Goal: Task Accomplishment & Management: Manage account settings

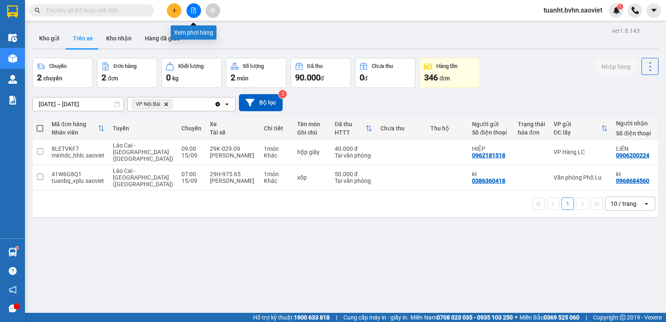
click at [197, 12] on button at bounding box center [194, 10] width 15 height 15
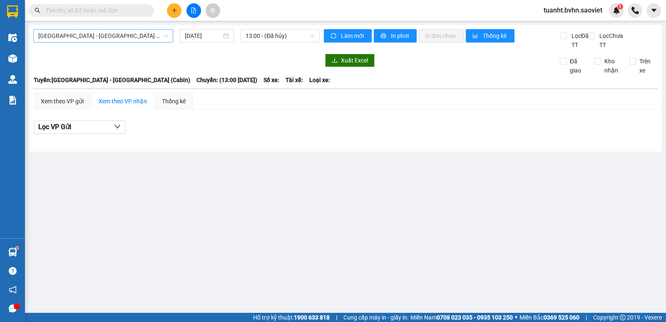
click at [148, 34] on span "[GEOGRAPHIC_DATA] - [GEOGRAPHIC_DATA] (Cabin)" at bounding box center [103, 36] width 130 height 12
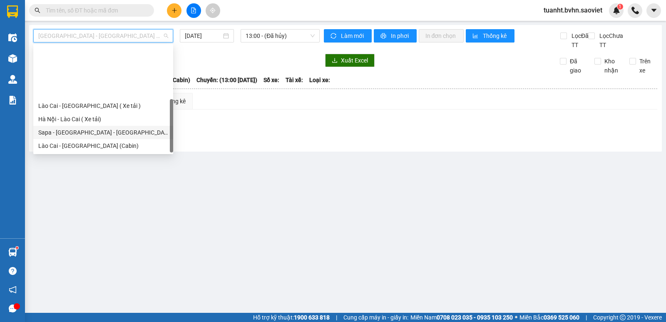
scroll to position [67, 0]
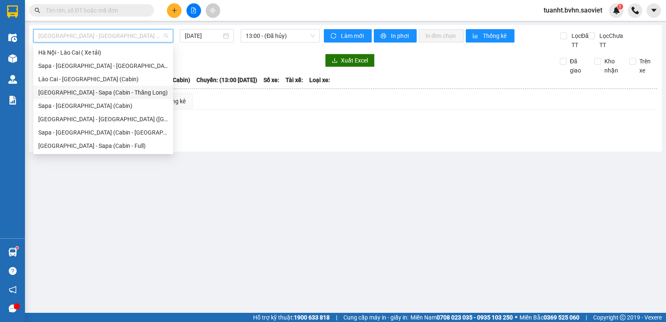
click at [128, 91] on div "[GEOGRAPHIC_DATA] - Sapa (Cabin - Thăng Long)" at bounding box center [103, 92] width 130 height 9
type input "[DATE]"
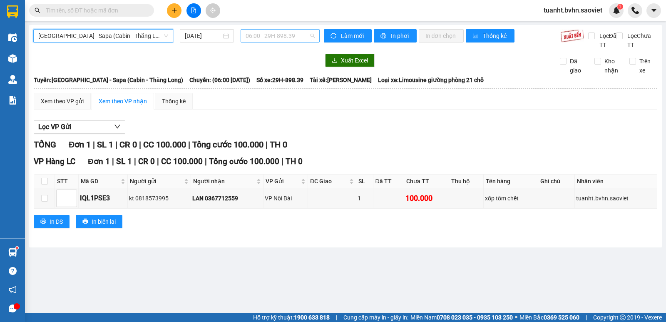
click at [281, 37] on span "06:00 - 29H-898.39" at bounding box center [280, 36] width 69 height 12
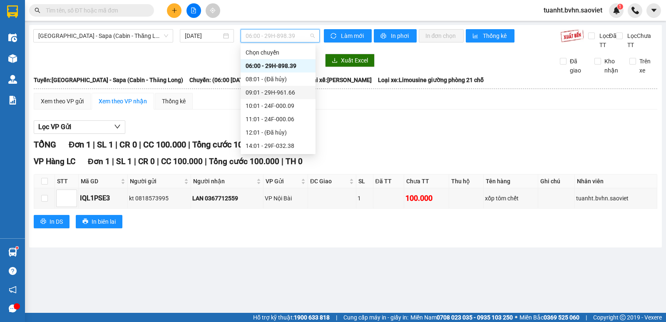
click at [290, 92] on div "09:01 - 29H-961.66" at bounding box center [278, 92] width 65 height 9
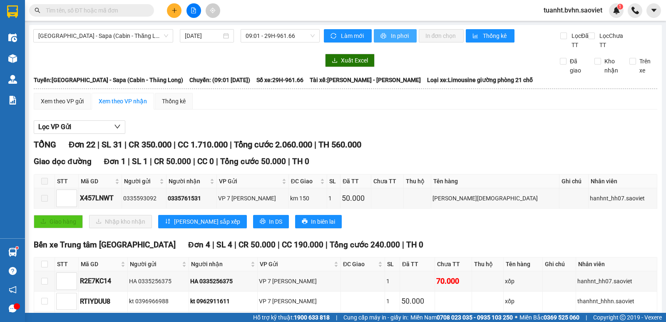
click at [391, 37] on span "In phơi" at bounding box center [400, 35] width 19 height 9
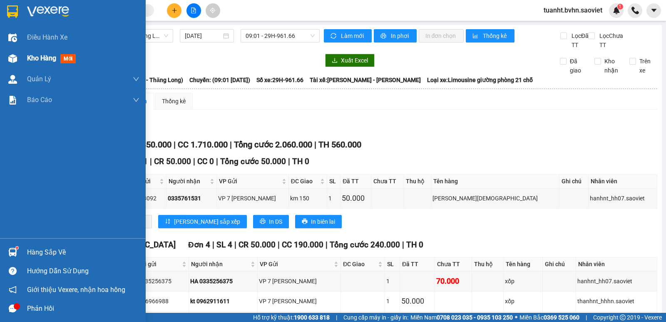
click at [21, 54] on div "Kho hàng mới" at bounding box center [73, 58] width 146 height 21
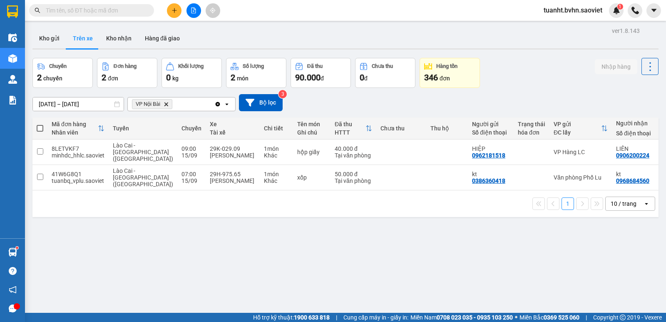
click at [191, 14] on button at bounding box center [194, 10] width 15 height 15
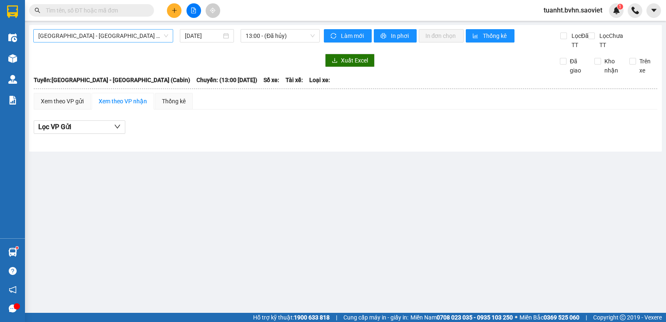
click at [109, 37] on span "[GEOGRAPHIC_DATA] - [GEOGRAPHIC_DATA] (Cabin)" at bounding box center [103, 36] width 130 height 12
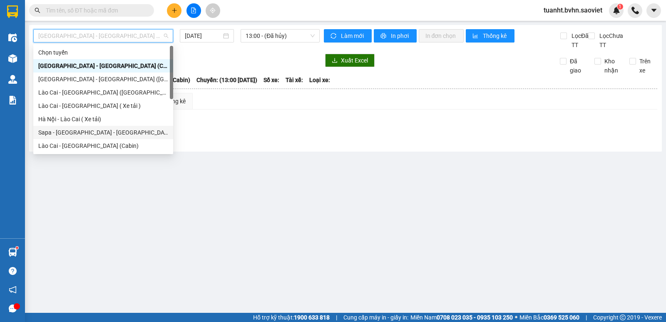
scroll to position [67, 0]
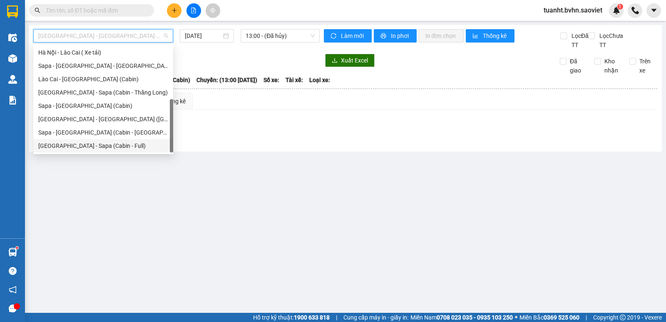
click at [101, 145] on div "[GEOGRAPHIC_DATA] - Sapa (Cabin - Full)" at bounding box center [103, 145] width 130 height 9
type input "[DATE]"
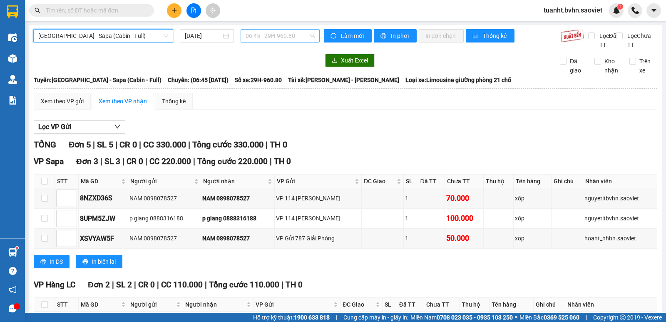
click at [254, 34] on span "06:45 - 29H-960.80" at bounding box center [280, 36] width 69 height 12
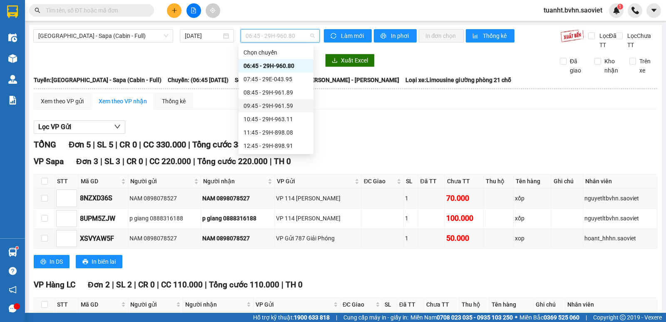
click at [284, 109] on div "09:45 - 29H-961.59" at bounding box center [276, 105] width 65 height 9
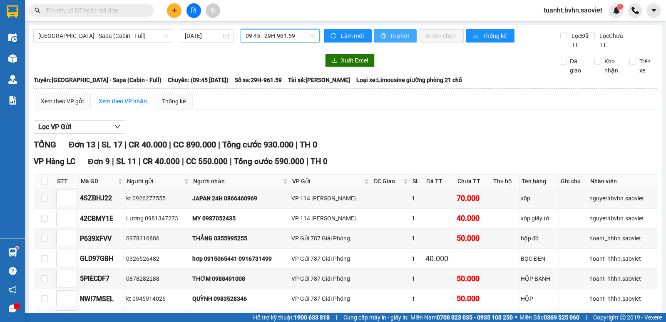
click at [391, 39] on span "In phơi" at bounding box center [400, 35] width 19 height 9
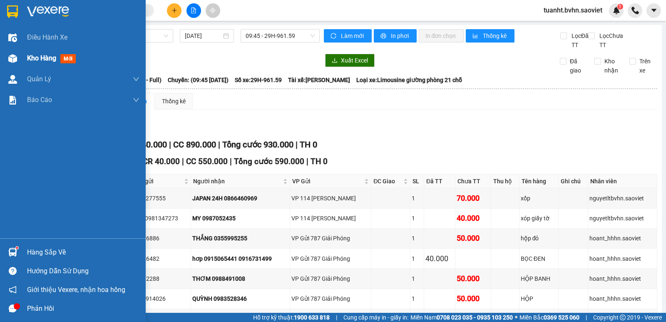
click at [20, 63] on div at bounding box center [12, 58] width 15 height 15
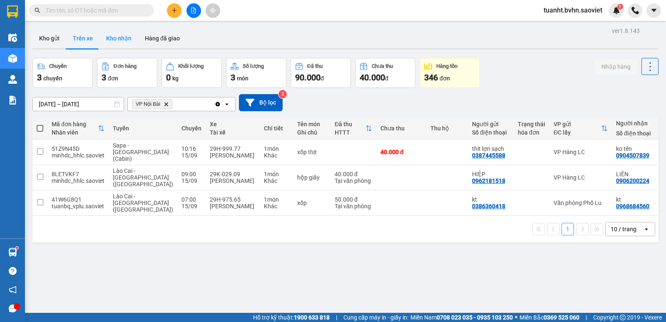
click at [113, 38] on button "Kho nhận" at bounding box center [119, 38] width 39 height 20
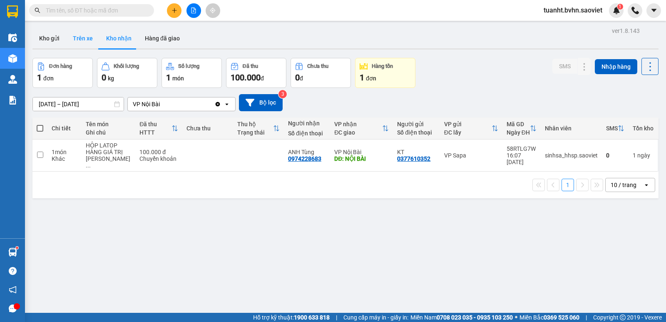
click at [90, 34] on button "Trên xe" at bounding box center [82, 38] width 33 height 20
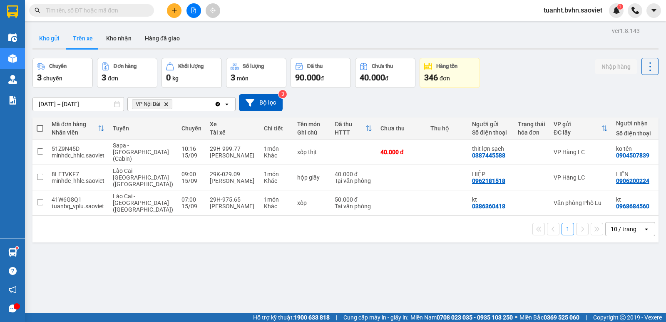
click at [48, 40] on button "Kho gửi" at bounding box center [49, 38] width 34 height 20
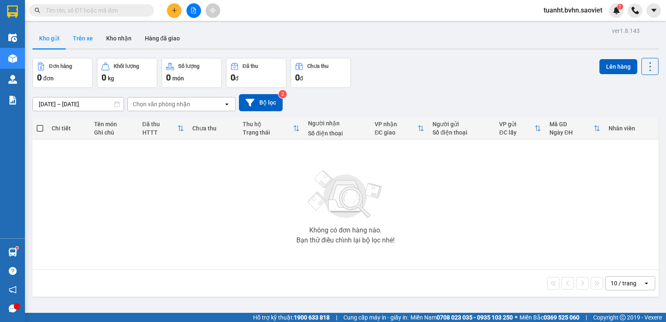
click at [77, 40] on button "Trên xe" at bounding box center [82, 38] width 33 height 20
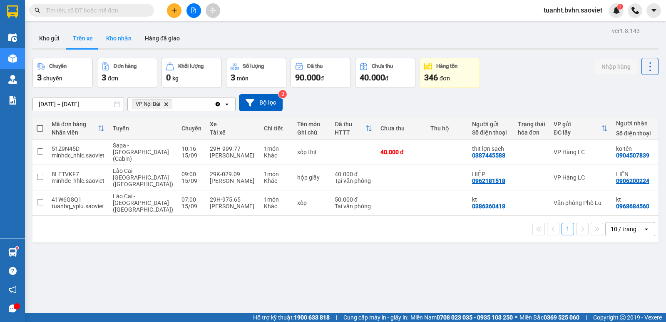
click at [119, 42] on button "Kho nhận" at bounding box center [119, 38] width 39 height 20
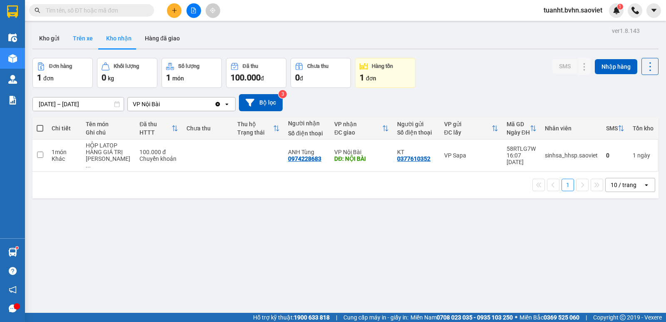
click at [92, 37] on button "Trên xe" at bounding box center [82, 38] width 33 height 20
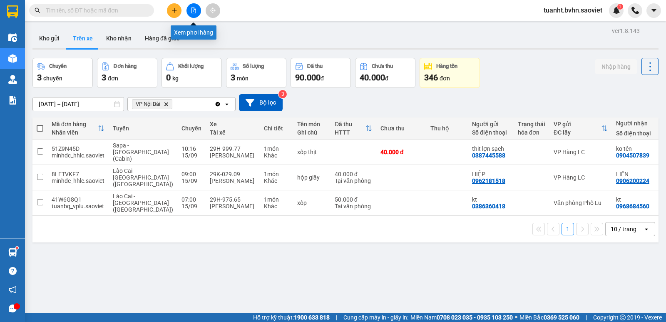
click at [197, 14] on button at bounding box center [194, 10] width 15 height 15
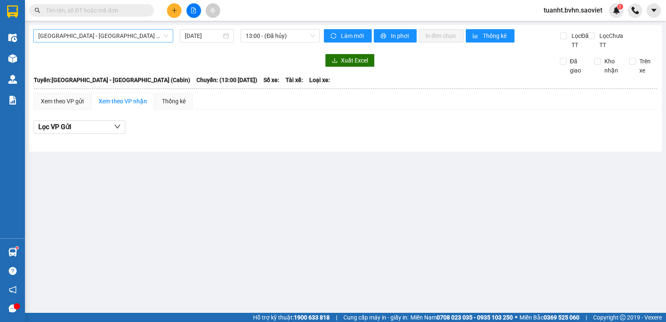
click at [139, 36] on span "[GEOGRAPHIC_DATA] - [GEOGRAPHIC_DATA] (Cabin)" at bounding box center [103, 36] width 130 height 12
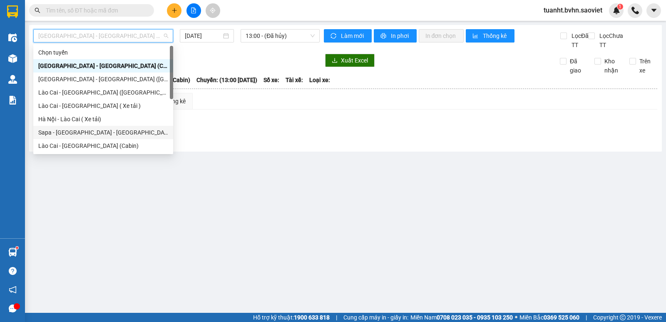
scroll to position [67, 0]
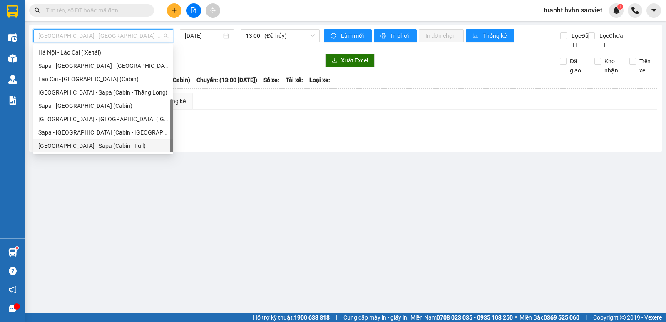
click at [123, 143] on div "[GEOGRAPHIC_DATA] - Sapa (Cabin - Full)" at bounding box center [103, 145] width 130 height 9
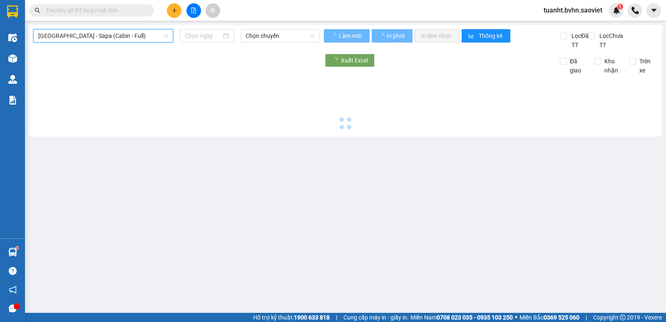
type input "[DATE]"
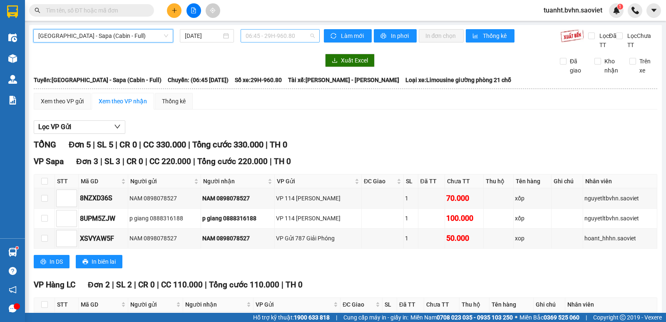
click at [275, 35] on span "06:45 - 29H-960.80" at bounding box center [280, 36] width 69 height 12
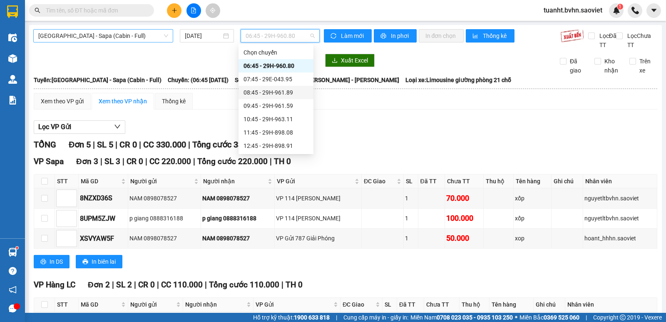
click at [132, 36] on span "[GEOGRAPHIC_DATA] - Sapa (Cabin - Full)" at bounding box center [103, 36] width 130 height 12
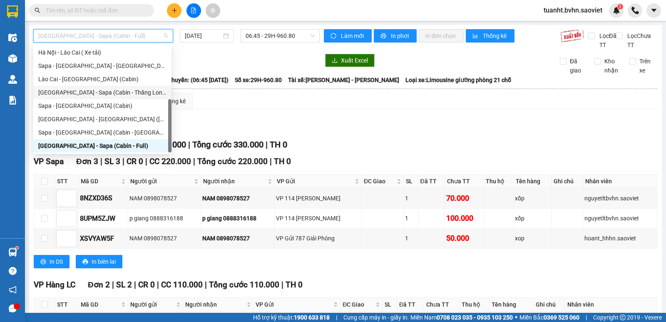
click at [125, 92] on div "[GEOGRAPHIC_DATA] - Sapa (Cabin - Thăng Long)" at bounding box center [102, 92] width 128 height 9
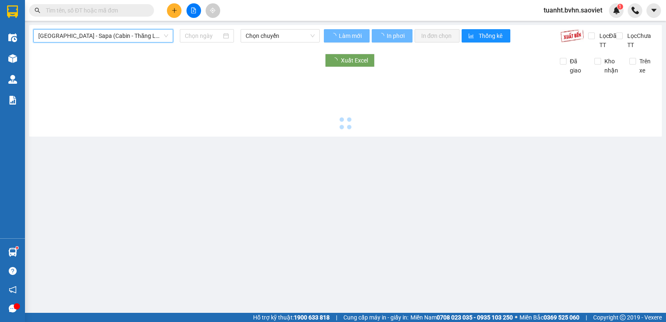
type input "[DATE]"
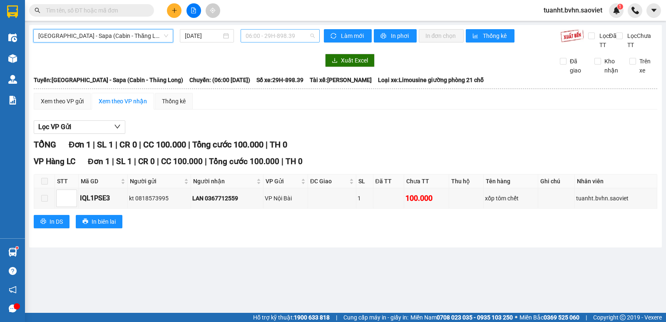
click at [266, 39] on span "06:00 - 29H-898.39" at bounding box center [280, 36] width 69 height 12
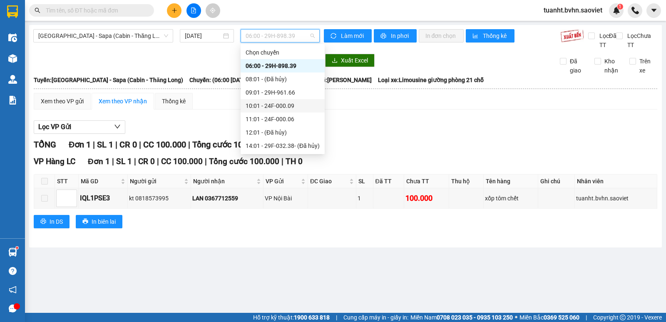
click at [291, 109] on div "10:01 - 24F-000.09" at bounding box center [283, 105] width 74 height 9
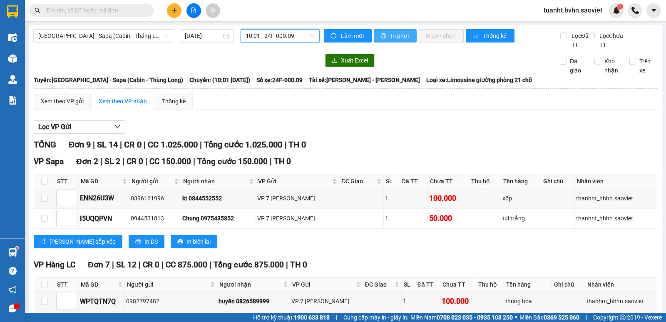
click at [391, 39] on span "In phơi" at bounding box center [400, 35] width 19 height 9
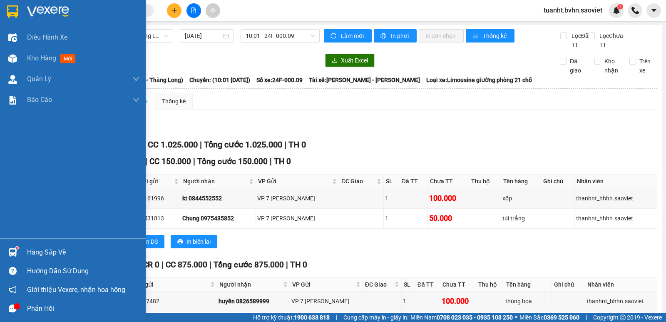
drag, startPoint x: 7, startPoint y: 59, endPoint x: 117, endPoint y: 1, distance: 124.2
click at [7, 59] on div at bounding box center [12, 58] width 15 height 15
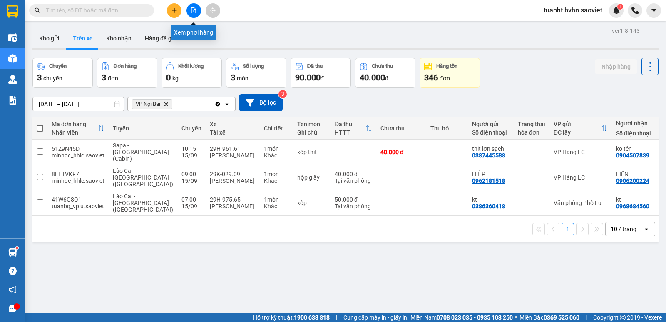
click at [195, 11] on icon "file-add" at bounding box center [194, 10] width 6 height 6
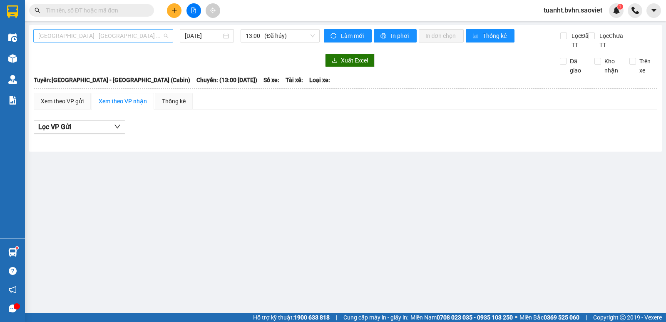
click at [131, 40] on span "[GEOGRAPHIC_DATA] - [GEOGRAPHIC_DATA] (Cabin)" at bounding box center [103, 36] width 130 height 12
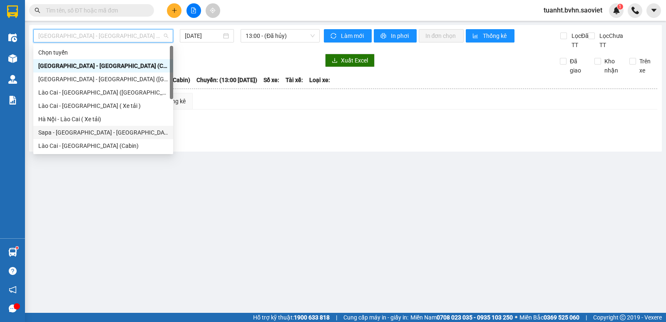
scroll to position [42, 0]
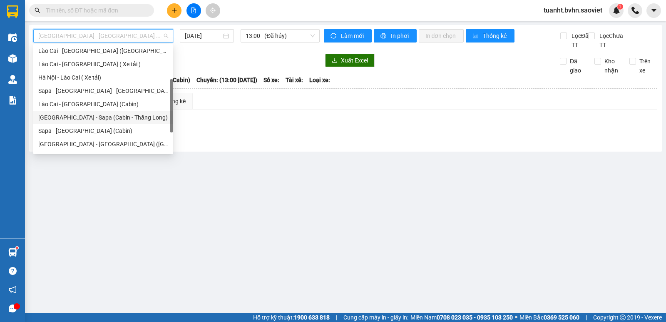
click at [130, 119] on div "[GEOGRAPHIC_DATA] - Sapa (Cabin - Thăng Long)" at bounding box center [103, 117] width 130 height 9
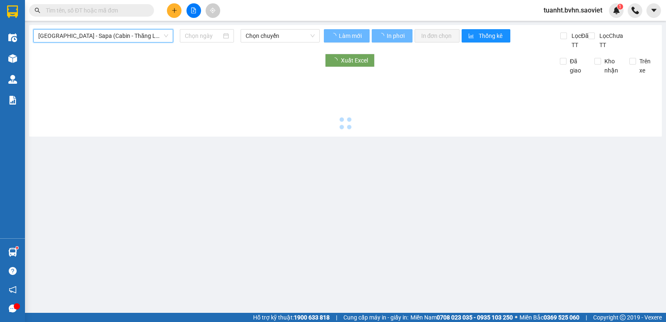
type input "[DATE]"
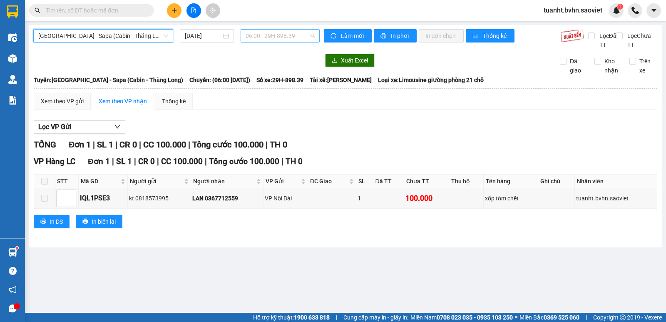
click at [275, 35] on span "06:00 - 29H-898.39" at bounding box center [280, 36] width 69 height 12
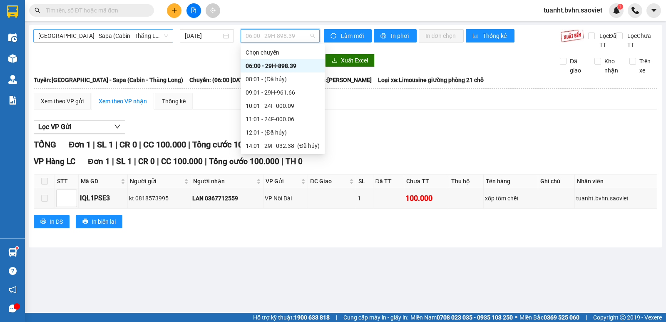
click at [128, 37] on span "[GEOGRAPHIC_DATA] - Sapa (Cabin - Thăng Long)" at bounding box center [103, 36] width 130 height 12
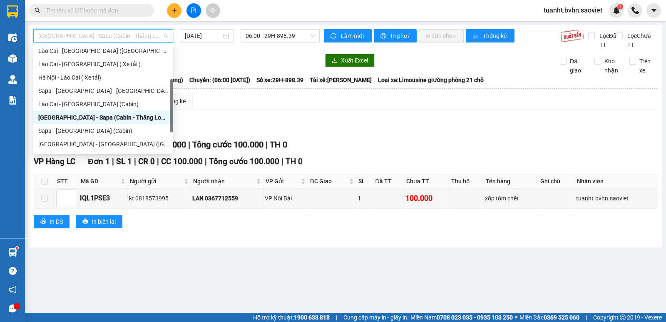
scroll to position [67, 0]
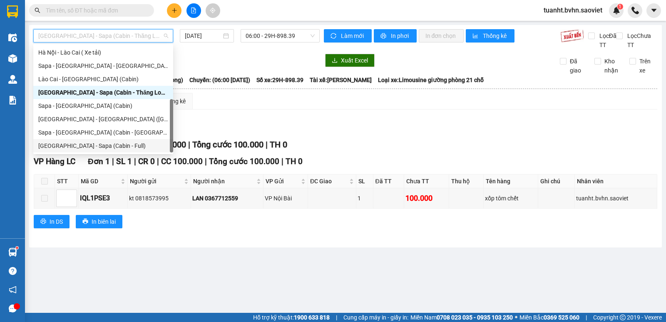
click at [122, 145] on div "[GEOGRAPHIC_DATA] - Sapa (Cabin - Full)" at bounding box center [103, 145] width 130 height 9
type input "[DATE]"
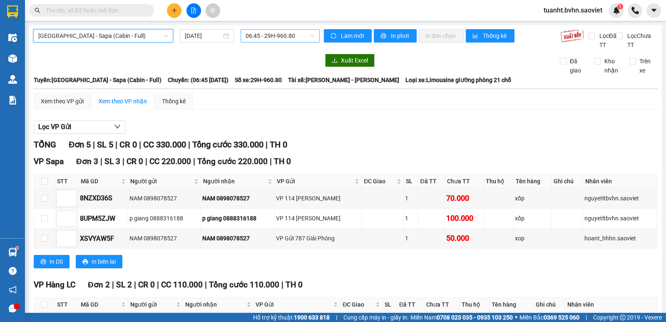
click at [274, 37] on span "06:45 - 29H-960.80" at bounding box center [280, 36] width 69 height 12
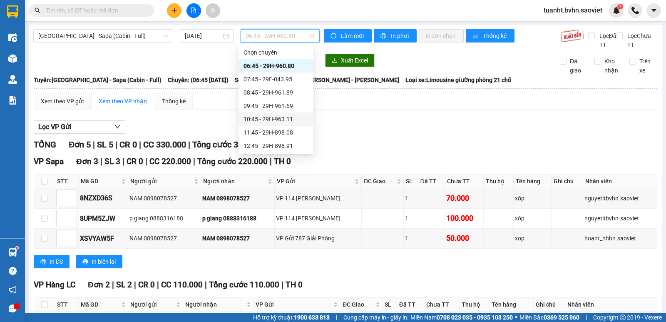
click at [293, 119] on div "10:45 - 29H-963.11" at bounding box center [276, 118] width 65 height 9
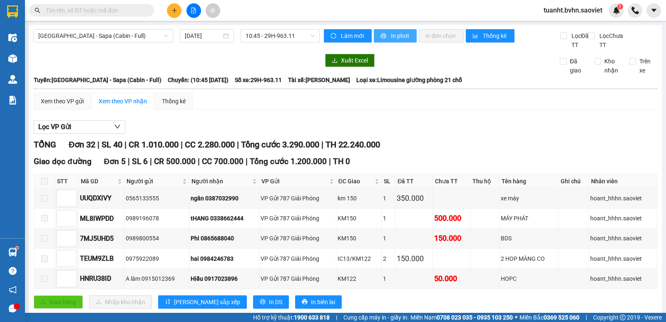
click at [386, 37] on button "In phơi" at bounding box center [395, 35] width 43 height 13
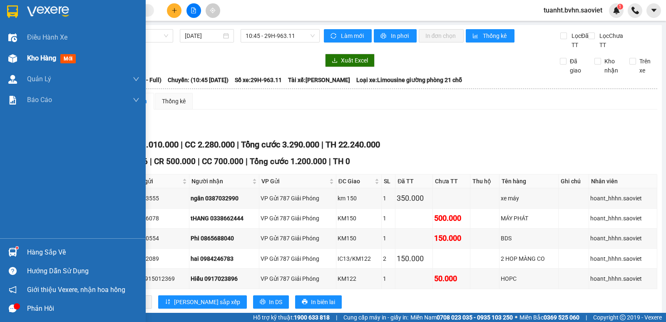
click at [7, 62] on div at bounding box center [12, 58] width 15 height 15
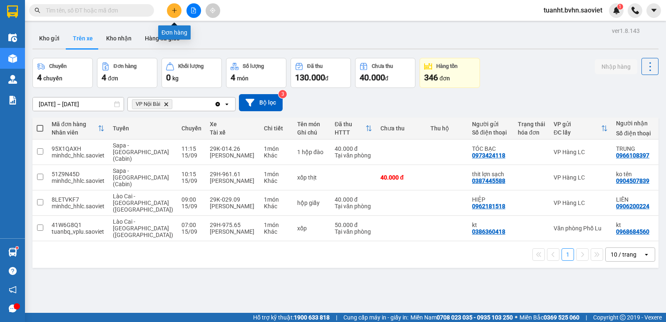
click at [179, 10] on button at bounding box center [174, 10] width 15 height 15
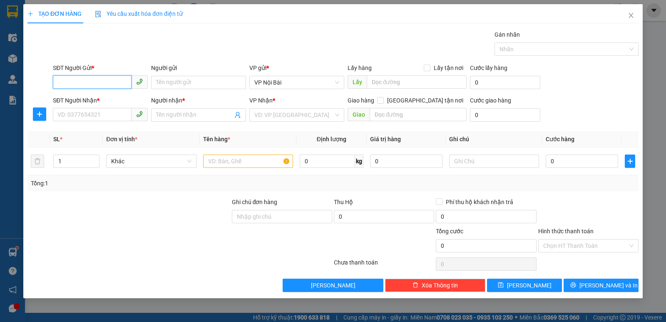
click at [96, 81] on input "SĐT Người Gửi *" at bounding box center [92, 81] width 79 height 13
click at [122, 97] on div "0388313656 - [PERSON_NAME]" at bounding box center [100, 99] width 85 height 9
type input "0388313656"
type input "[PERSON_NAME]"
type input "0828868331"
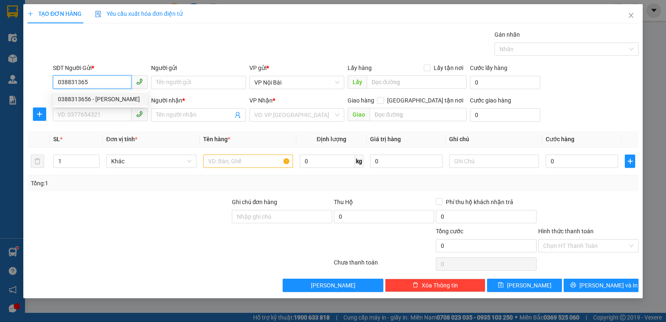
type input "kt"
type input "0388313656"
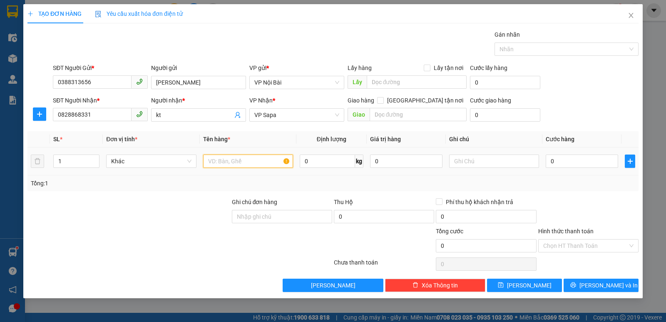
click at [252, 164] on input "text" at bounding box center [248, 160] width 90 height 13
type input "t"
type input "hộp cát tông"
click at [576, 163] on input "0" at bounding box center [582, 160] width 72 height 13
type input "5"
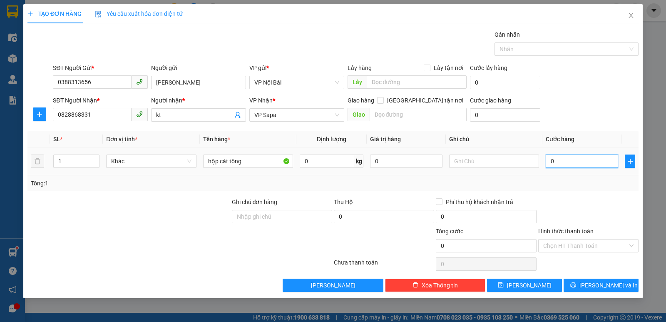
type input "5"
type input "50"
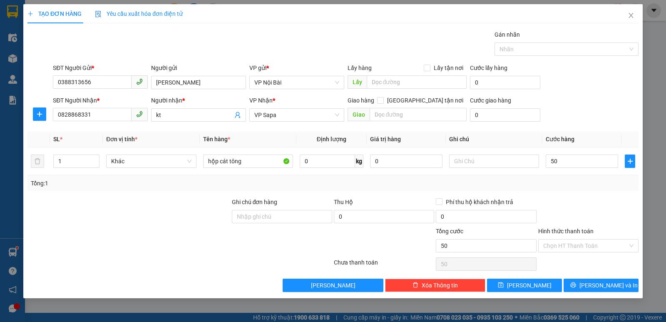
type input "50.000"
click at [600, 214] on div at bounding box center [589, 211] width 102 height 29
click at [601, 245] on input "Hình thức thanh toán" at bounding box center [585, 245] width 85 height 12
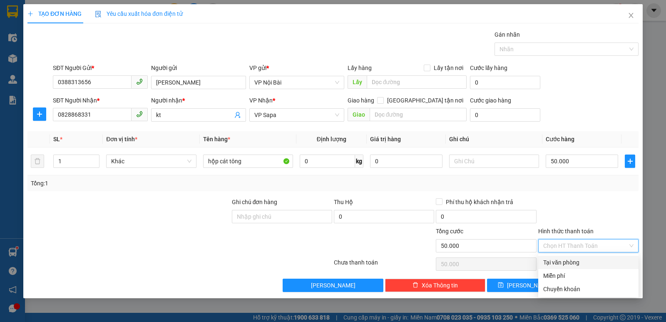
click at [576, 263] on div "Tại văn phòng" at bounding box center [588, 262] width 90 height 9
type input "0"
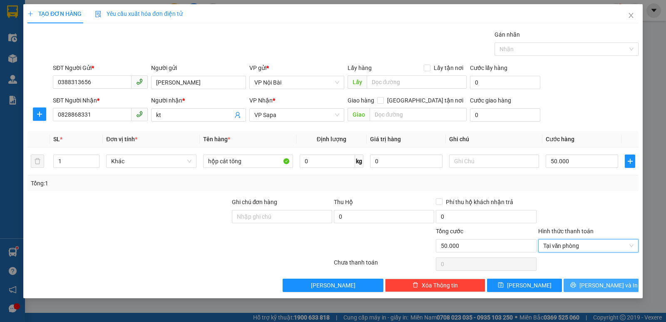
click at [602, 286] on span "[PERSON_NAME] và In" at bounding box center [609, 285] width 58 height 9
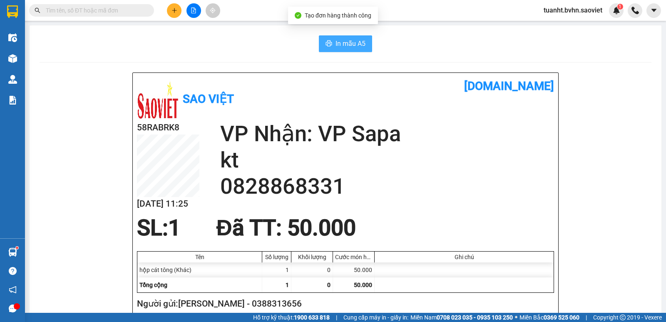
click at [346, 47] on span "In mẫu A5" at bounding box center [351, 43] width 30 height 10
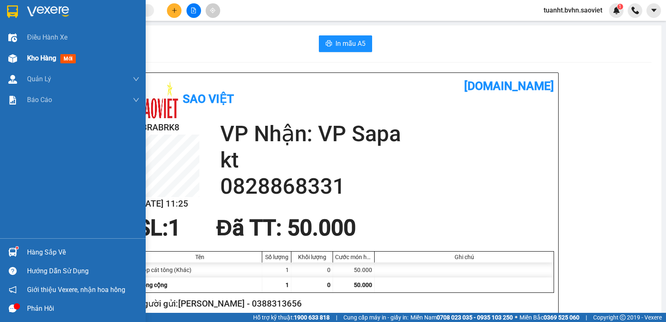
click at [17, 58] on div at bounding box center [12, 58] width 15 height 15
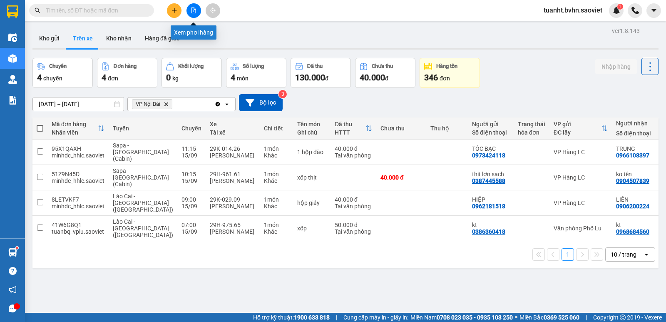
click at [189, 6] on button at bounding box center [194, 10] width 15 height 15
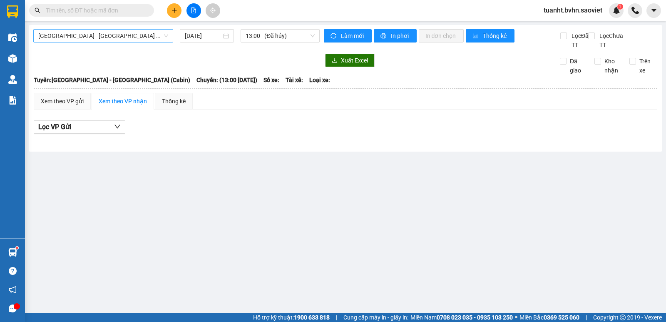
click at [127, 32] on span "[GEOGRAPHIC_DATA] - [GEOGRAPHIC_DATA] (Cabin)" at bounding box center [103, 36] width 130 height 12
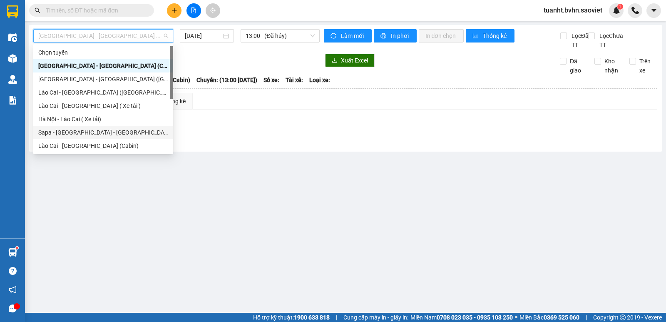
scroll to position [67, 0]
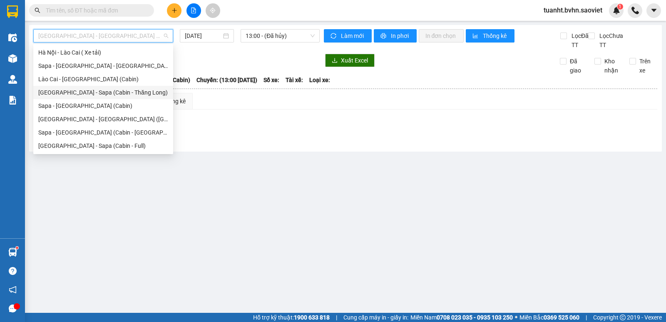
click at [129, 92] on div "[GEOGRAPHIC_DATA] - Sapa (Cabin - Thăng Long)" at bounding box center [103, 92] width 130 height 9
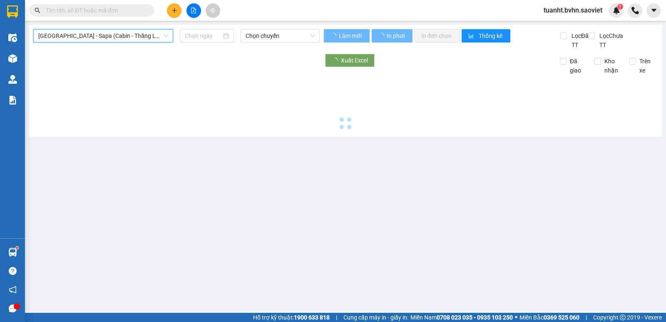
type input "[DATE]"
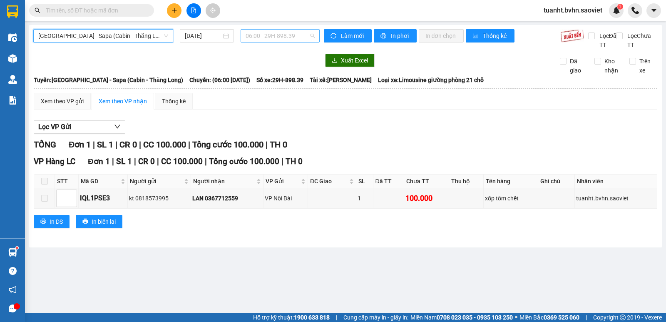
click at [275, 31] on span "06:00 - 29H-898.39" at bounding box center [280, 36] width 69 height 12
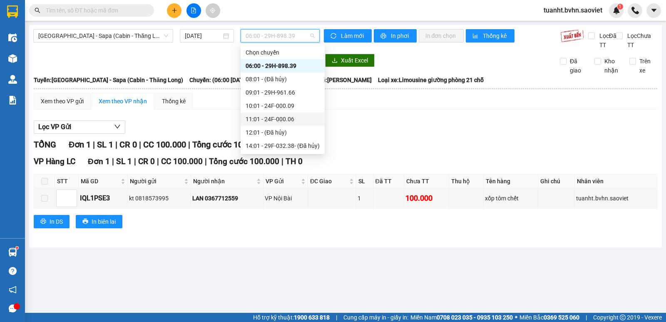
click at [291, 119] on div "11:01 - 24F-000.06" at bounding box center [283, 118] width 74 height 9
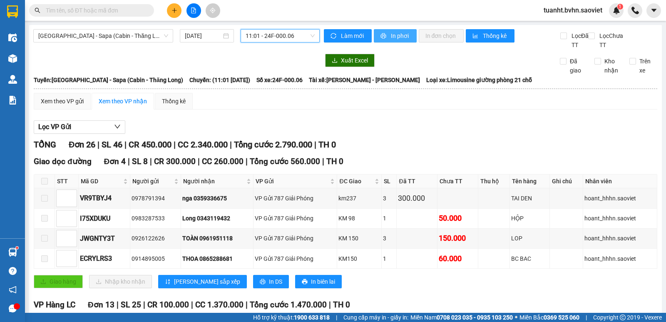
click at [396, 42] on button "In phơi" at bounding box center [395, 35] width 43 height 13
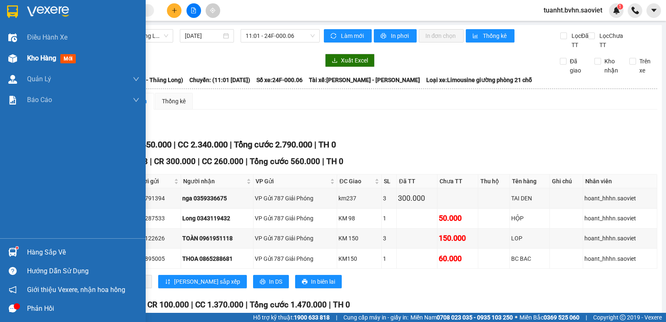
click at [11, 56] on img at bounding box center [12, 58] width 9 height 9
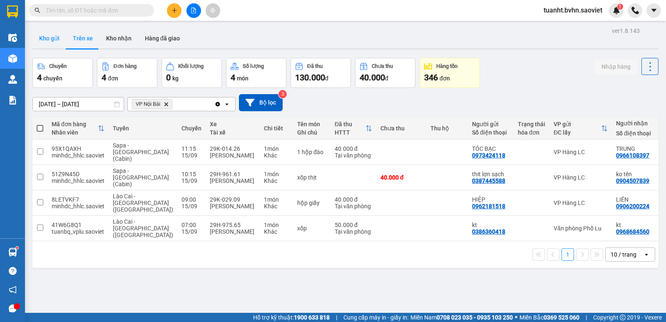
click at [51, 38] on button "Kho gửi" at bounding box center [49, 38] width 34 height 20
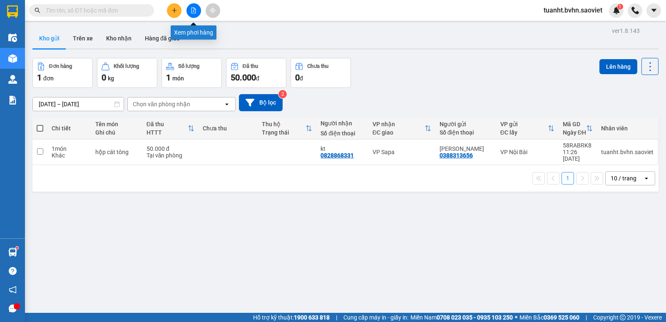
click at [196, 10] on icon "file-add" at bounding box center [194, 10] width 5 height 6
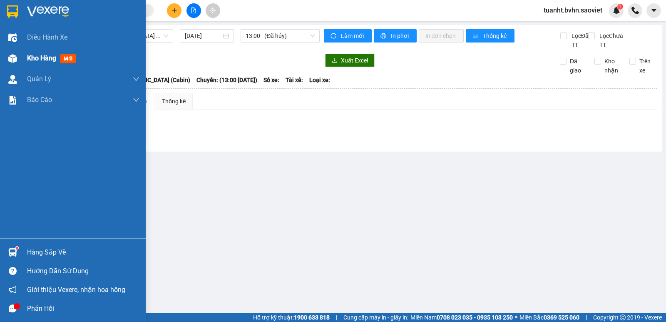
click at [13, 55] on img at bounding box center [12, 58] width 9 height 9
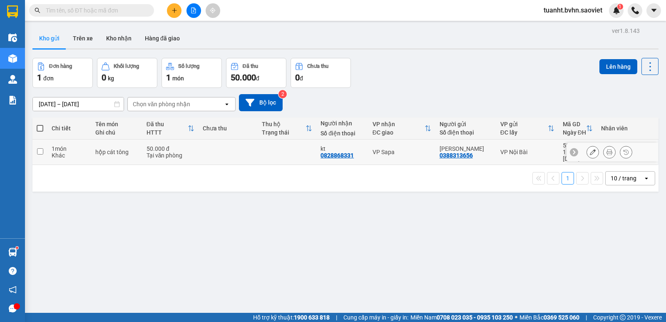
click at [41, 148] on input "checkbox" at bounding box center [40, 151] width 6 height 6
checkbox input "true"
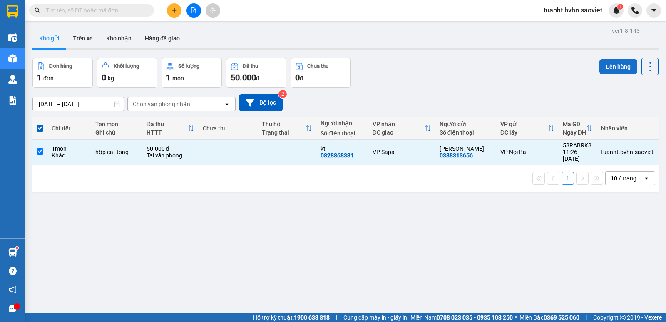
click at [615, 67] on button "Lên hàng" at bounding box center [619, 66] width 38 height 15
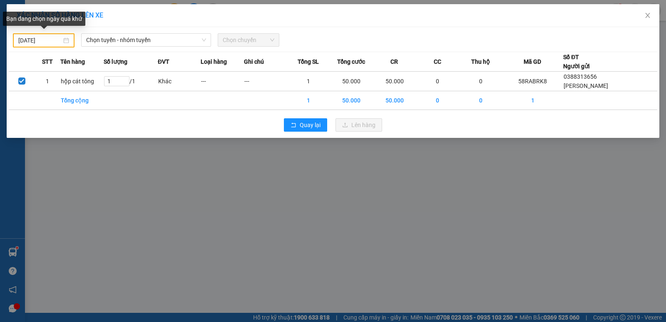
click at [25, 38] on input "[DATE]" at bounding box center [39, 40] width 43 height 9
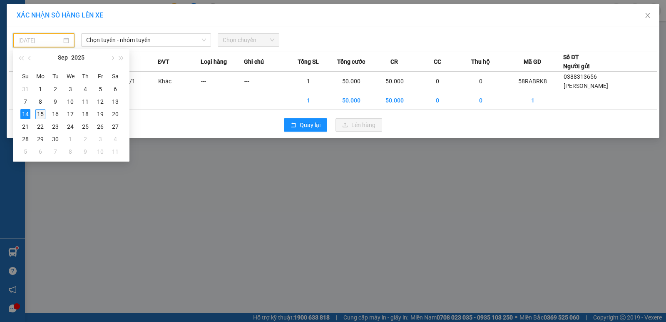
click at [43, 109] on div "15" at bounding box center [40, 114] width 10 height 10
type input "[DATE]"
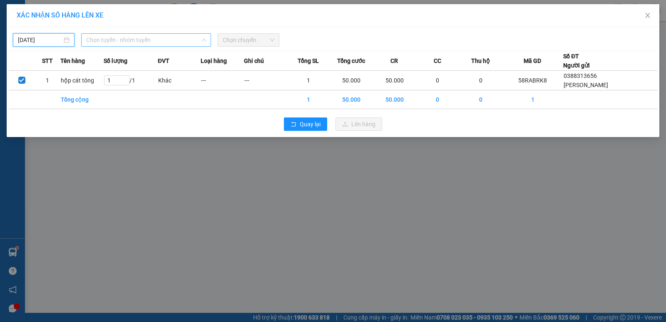
click at [129, 35] on span "Chọn tuyến - nhóm tuyến" at bounding box center [146, 40] width 120 height 12
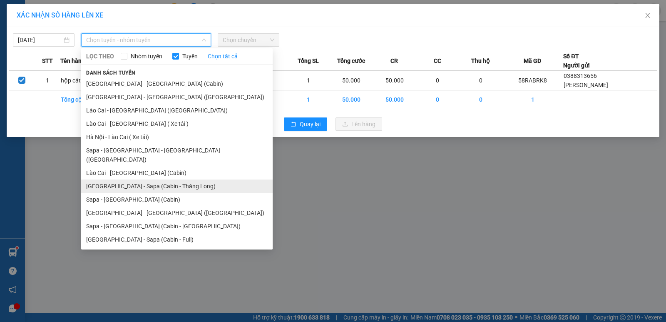
click at [173, 181] on li "[GEOGRAPHIC_DATA] - Sapa (Cabin - Thăng Long)" at bounding box center [177, 185] width 192 height 13
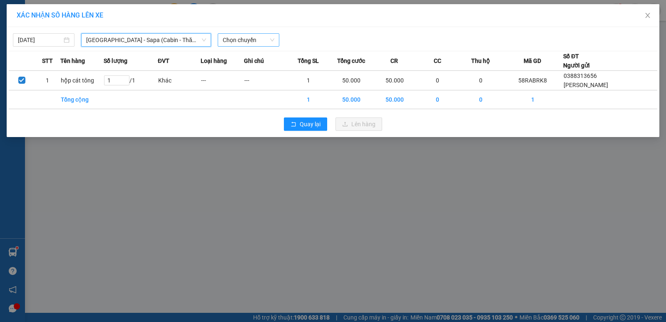
click at [252, 43] on span "Chọn chuyến" at bounding box center [249, 40] width 52 height 12
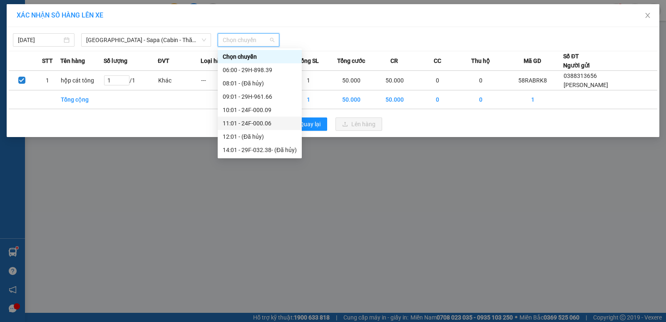
click at [262, 124] on div "11:01 - 24F-000.06" at bounding box center [260, 123] width 74 height 9
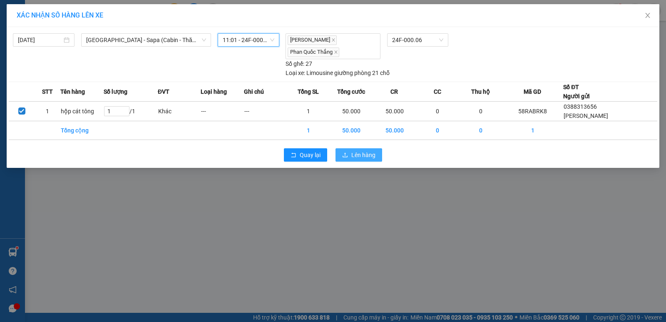
click at [366, 152] on span "Lên hàng" at bounding box center [363, 154] width 24 height 9
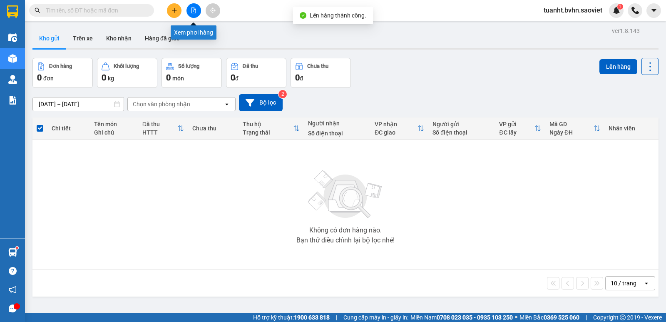
click at [195, 8] on icon "file-add" at bounding box center [194, 10] width 5 height 6
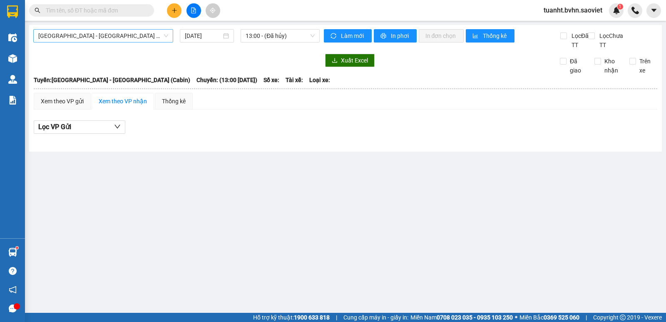
click at [137, 40] on span "[GEOGRAPHIC_DATA] - [GEOGRAPHIC_DATA] (Cabin)" at bounding box center [103, 36] width 130 height 12
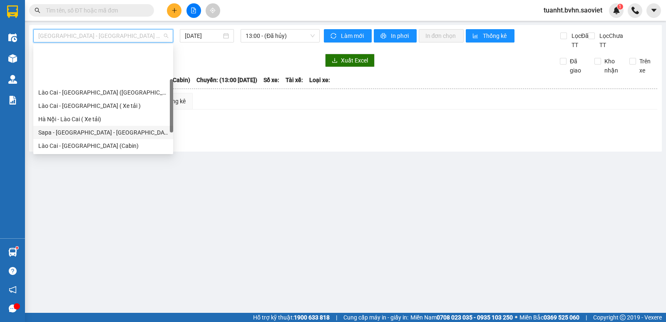
scroll to position [42, 0]
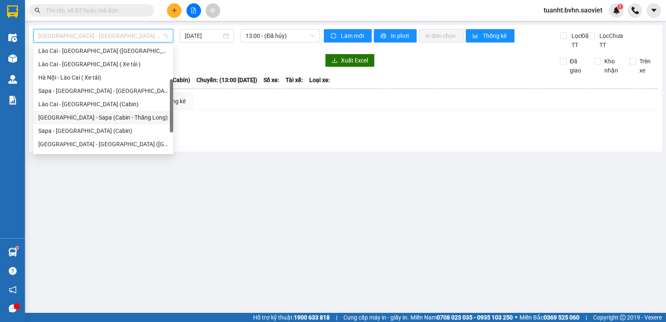
click at [129, 122] on div "[GEOGRAPHIC_DATA] - Sapa (Cabin - Thăng Long)" at bounding box center [103, 117] width 140 height 13
type input "[DATE]"
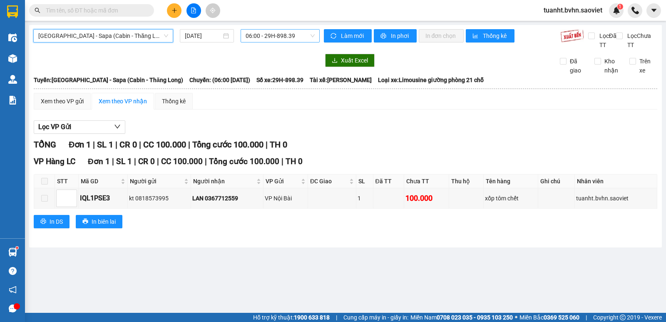
click at [304, 34] on span "06:00 - 29H-898.39" at bounding box center [280, 36] width 69 height 12
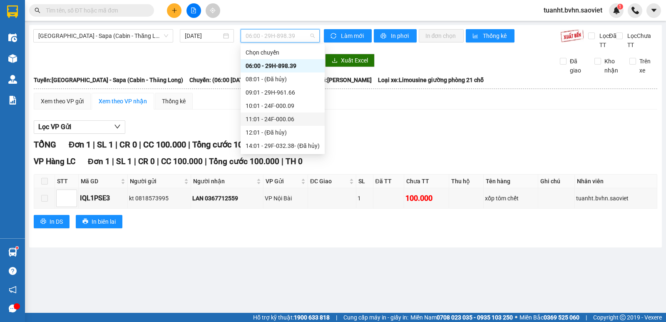
click at [286, 117] on div "11:01 - 24F-000.06" at bounding box center [283, 118] width 74 height 9
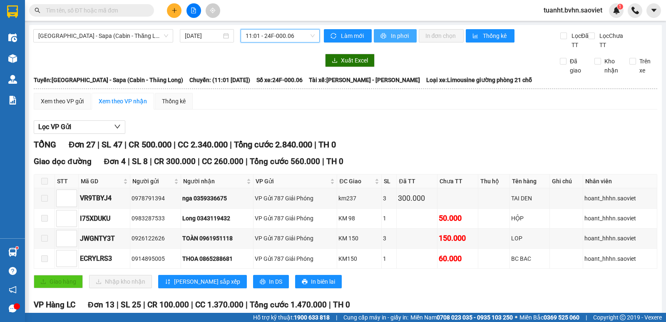
click at [399, 35] on span "In phơi" at bounding box center [400, 35] width 19 height 9
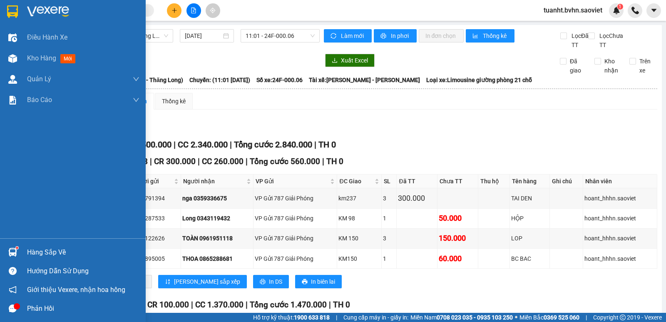
drag, startPoint x: 15, startPoint y: 56, endPoint x: 129, endPoint y: 3, distance: 126.1
click at [15, 56] on img at bounding box center [12, 58] width 9 height 9
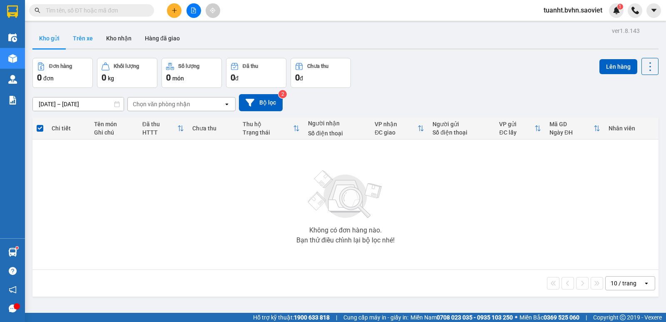
click at [89, 45] on button "Trên xe" at bounding box center [82, 38] width 33 height 20
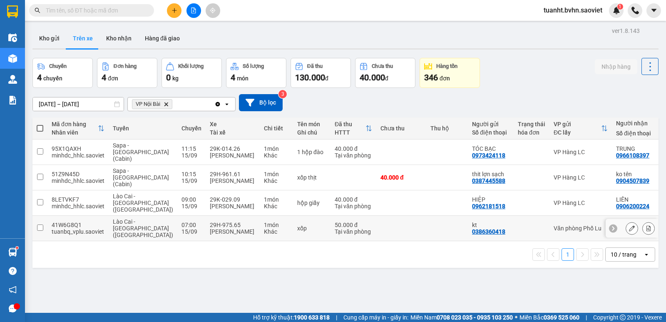
click at [44, 221] on td at bounding box center [39, 228] width 15 height 25
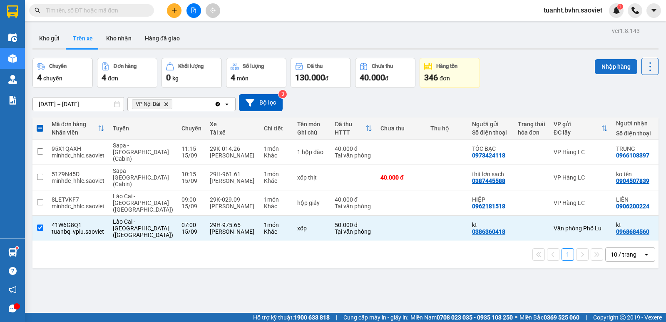
click at [615, 66] on button "Nhập hàng" at bounding box center [616, 66] width 42 height 15
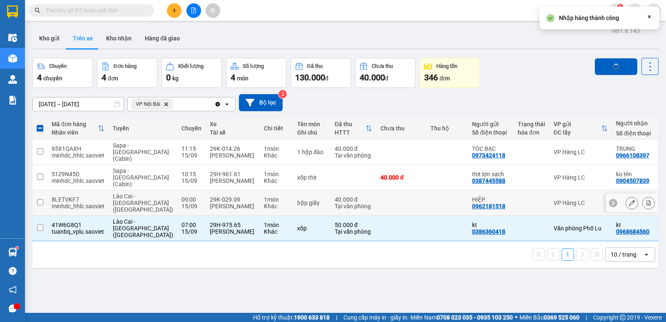
checkbox input "false"
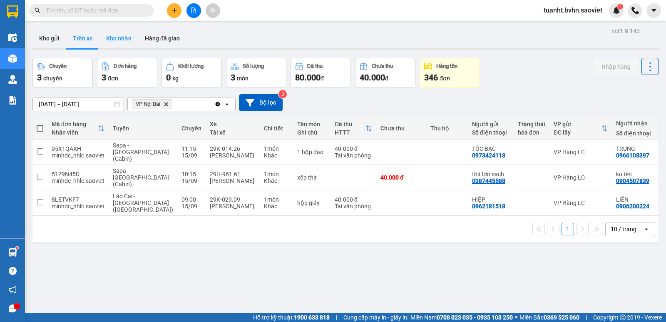
click at [119, 39] on button "Kho nhận" at bounding box center [119, 38] width 39 height 20
